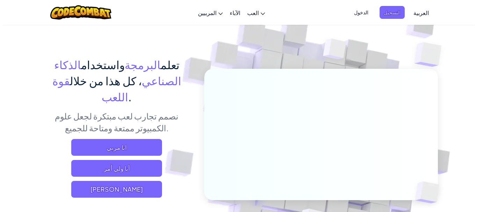
scroll to position [35, 0]
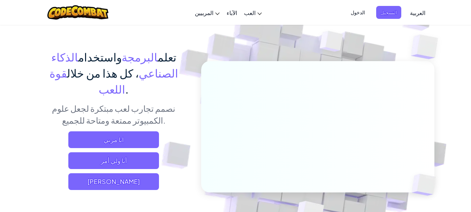
click at [137, 174] on div "تعلم البرمجة واستخدام الذكاء الصناعي ، كل هذا من خلال قوة اللعب . نصمم تجارب لع…" at bounding box center [114, 122] width 154 height 146
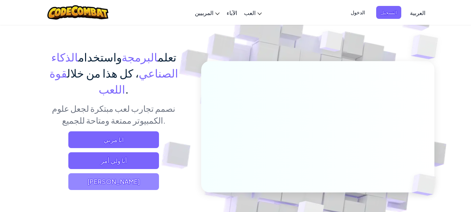
click at [139, 173] on span "[PERSON_NAME]" at bounding box center [113, 181] width 91 height 17
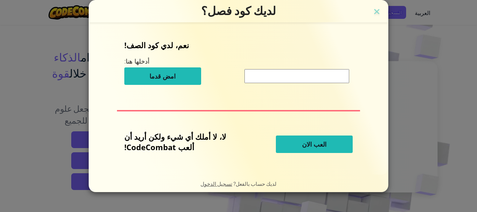
click at [305, 144] on span "العب الان" at bounding box center [314, 144] width 24 height 8
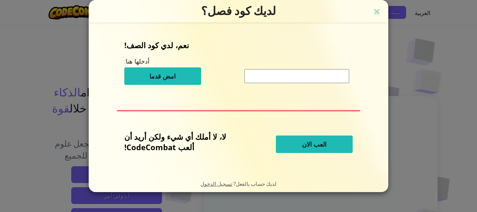
click at [302, 145] on button "العب الان" at bounding box center [314, 143] width 77 height 17
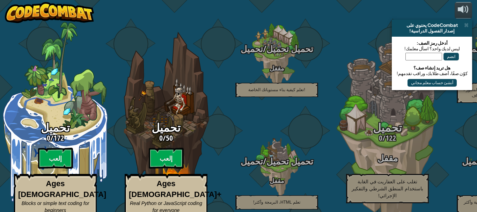
select select "ar"
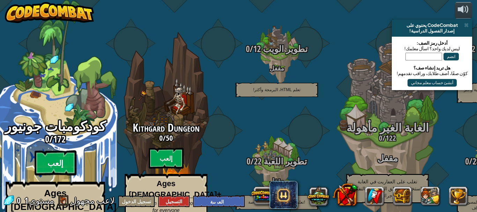
click at [66, 150] on btn "إلعب" at bounding box center [56, 162] width 42 height 25
select select "ar"
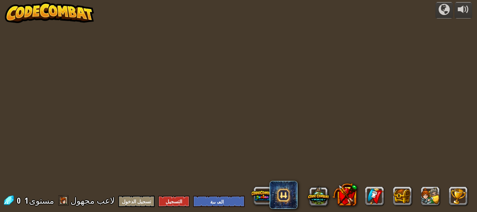
select select "ar"
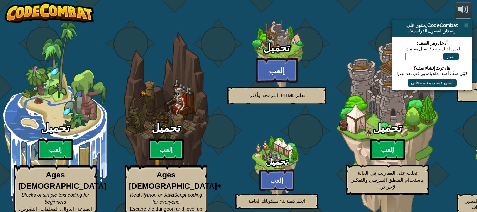
click at [281, 58] on btn "إلعب" at bounding box center [277, 70] width 42 height 25
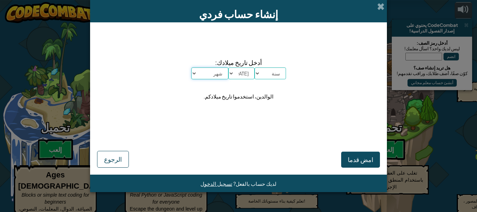
click at [212, 75] on select "شهر [DATE] فبراير مارس أبريل مايو يونيو يوليو أغسطس سبتمبر أكتوبر نوفمبر ديسمبر" at bounding box center [209, 73] width 37 height 12
select select "6"
click at [191, 67] on select "شهر [DATE] فبراير مارس أبريل مايو يونيو يوليو أغسطس سبتمبر أكتوبر نوفمبر ديسمبر" at bounding box center [209, 73] width 37 height 12
click at [237, 73] on select "[DATE] 1 2 3 4 5 6 7 8 9 10 11 12 13 14 15 16 17 18 19 20 21 22 23 24 25 26 27 …" at bounding box center [241, 73] width 26 height 12
select select "7"
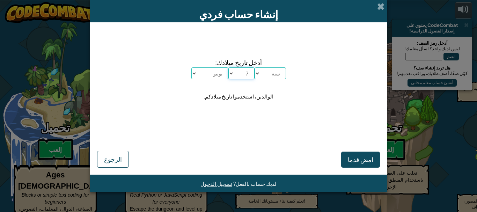
click at [228, 67] on select "[DATE] 1 2 3 4 5 6 7 8 9 10 11 12 13 14 15 16 17 18 19 20 21 22 23 24 25 26 27 …" at bounding box center [241, 73] width 26 height 12
click at [270, 76] on select "سنة 2025 2024 2023 2022 2021 2020 2019 2018 2017 2016 2015 2014 2013 2012 2011 …" at bounding box center [269, 73] width 31 height 12
select select "ar"
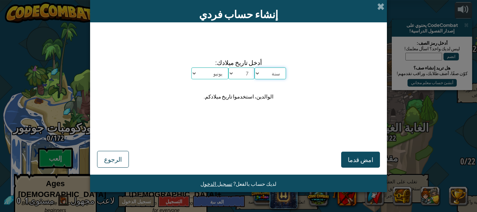
select select "2000"
click at [254, 67] on select "سنة 2025 2024 2023 2022 2021 2020 2019 2018 2017 2016 2015 2014 2013 2012 2011 …" at bounding box center [269, 73] width 31 height 12
click at [364, 162] on span "امض قدما" at bounding box center [360, 159] width 25 height 8
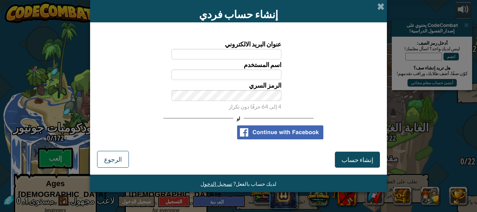
click at [269, 56] on input "عنوان البريد الالكتروني" at bounding box center [226, 54] width 110 height 10
type input "[EMAIL_ADDRESS][DOMAIN_NAME]"
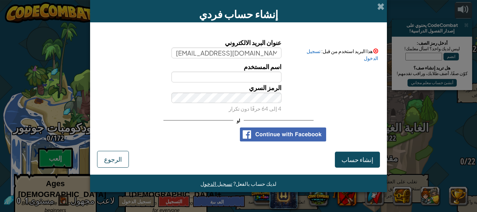
click at [258, 68] on label "اسم المستخدم" at bounding box center [263, 66] width 38 height 10
click at [258, 72] on input "اسم المستخدم" at bounding box center [226, 77] width 110 height 10
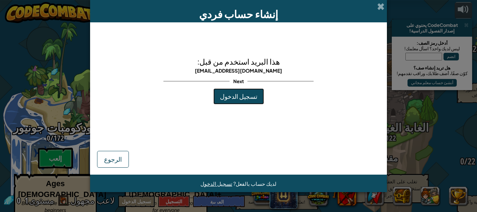
click at [235, 99] on span "تسجيل الدخول" at bounding box center [238, 96] width 37 height 8
